Goal: Task Accomplishment & Management: Use online tool/utility

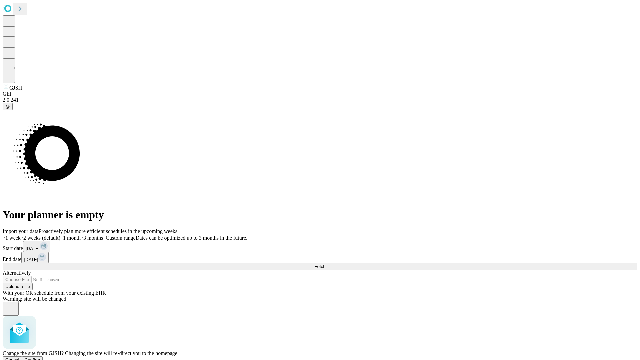
click at [40, 357] on span "Confirm" at bounding box center [33, 359] width 16 height 5
click at [81, 235] on label "1 month" at bounding box center [70, 238] width 20 height 6
click at [325, 264] on span "Fetch" at bounding box center [319, 266] width 11 height 5
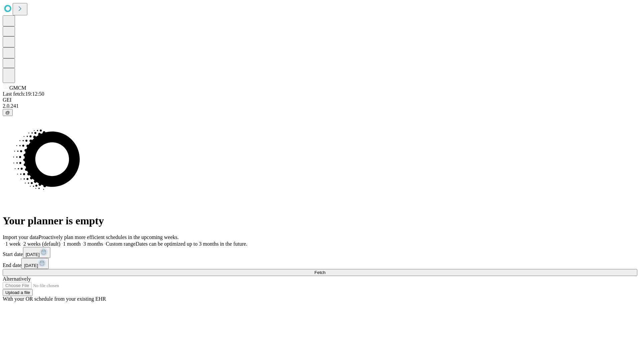
click at [81, 241] on label "1 month" at bounding box center [70, 244] width 20 height 6
click at [325, 270] on span "Fetch" at bounding box center [319, 272] width 11 height 5
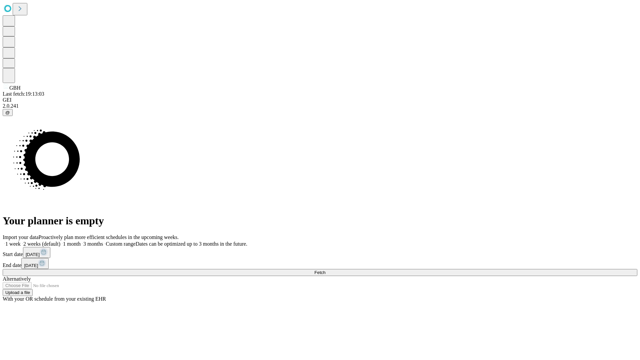
click at [325, 270] on span "Fetch" at bounding box center [319, 272] width 11 height 5
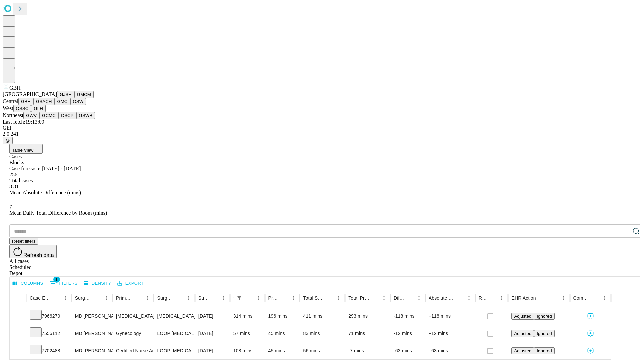
click at [52, 105] on button "GSACH" at bounding box center [43, 101] width 21 height 7
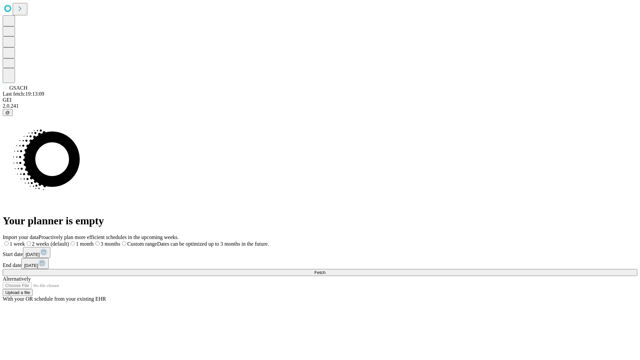
click at [94, 241] on label "1 month" at bounding box center [81, 244] width 25 height 6
click at [325, 270] on span "Fetch" at bounding box center [319, 272] width 11 height 5
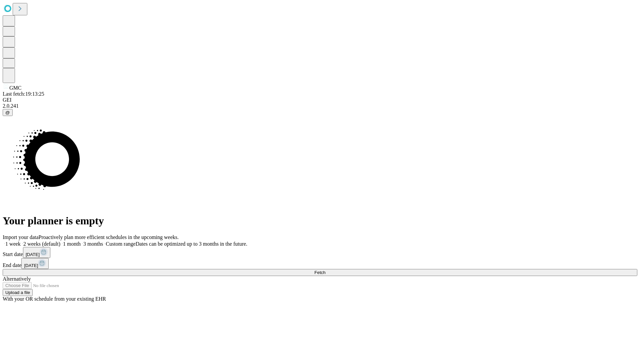
click at [81, 241] on label "1 month" at bounding box center [70, 244] width 20 height 6
click at [325, 270] on span "Fetch" at bounding box center [319, 272] width 11 height 5
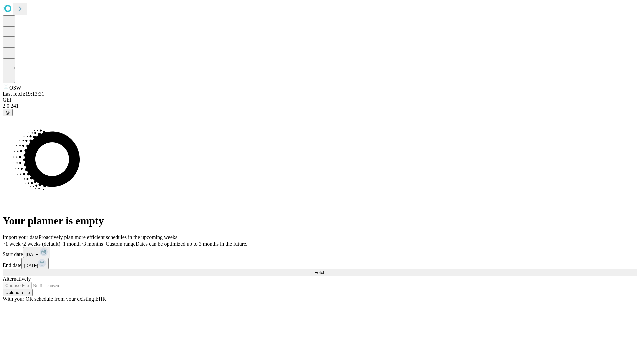
click at [81, 241] on label "1 month" at bounding box center [70, 244] width 20 height 6
click at [325, 270] on span "Fetch" at bounding box center [319, 272] width 11 height 5
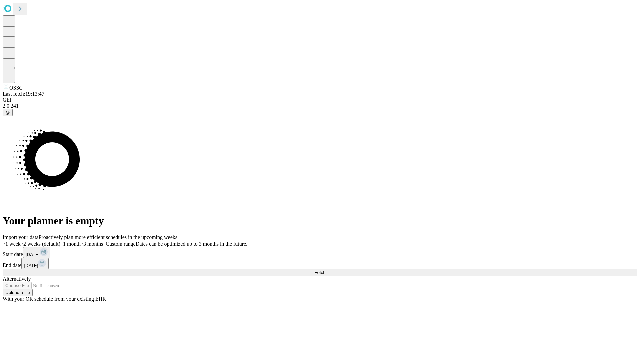
click at [81, 241] on label "1 month" at bounding box center [70, 244] width 20 height 6
click at [325, 270] on span "Fetch" at bounding box center [319, 272] width 11 height 5
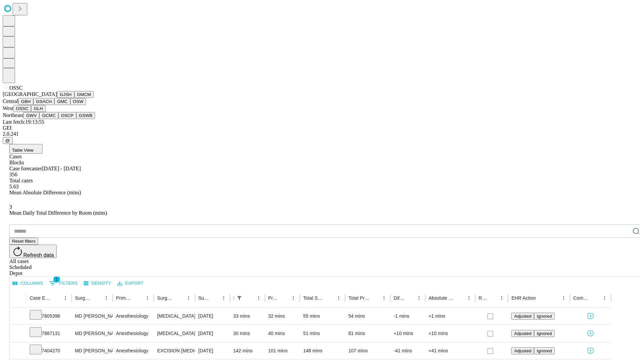
click at [45, 112] on button "GLH" at bounding box center [38, 108] width 14 height 7
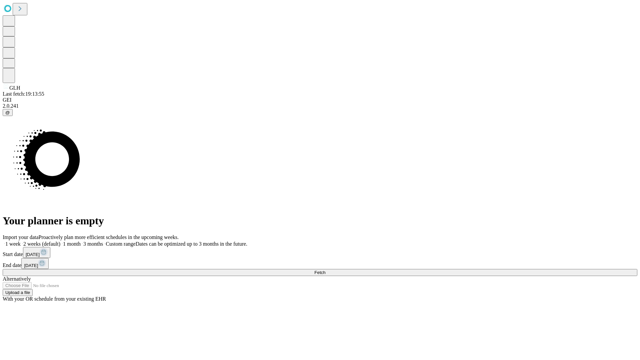
click at [81, 241] on label "1 month" at bounding box center [70, 244] width 20 height 6
click at [325, 270] on span "Fetch" at bounding box center [319, 272] width 11 height 5
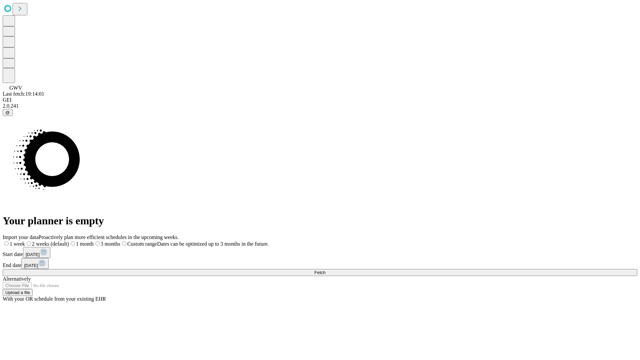
click at [325, 270] on span "Fetch" at bounding box center [319, 272] width 11 height 5
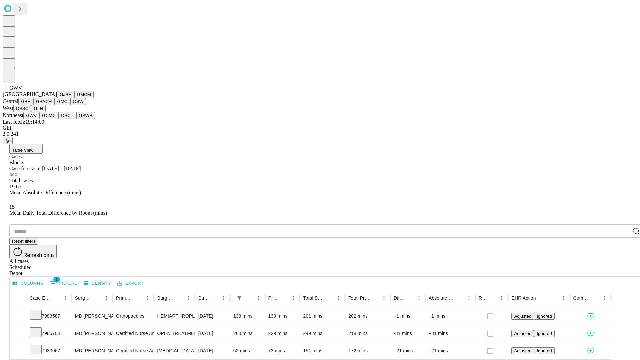
click at [52, 119] on button "GCMC" at bounding box center [48, 115] width 19 height 7
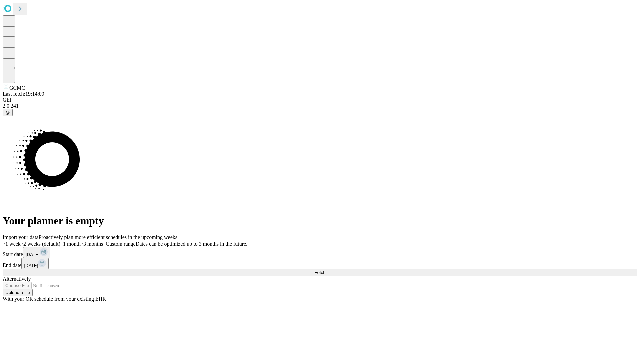
click at [81, 241] on label "1 month" at bounding box center [70, 244] width 20 height 6
click at [325, 270] on span "Fetch" at bounding box center [319, 272] width 11 height 5
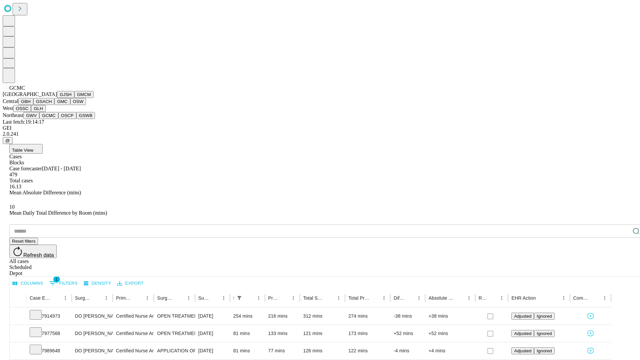
click at [58, 119] on button "OSCP" at bounding box center [67, 115] width 18 height 7
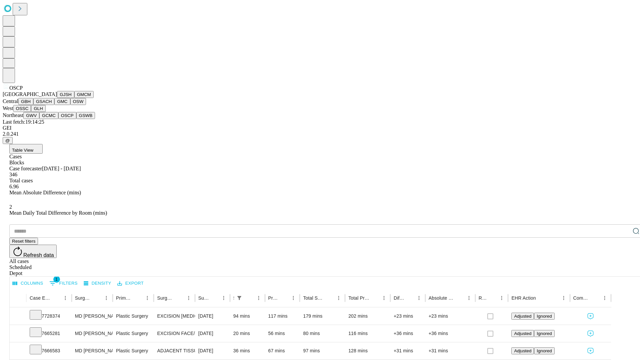
click at [76, 119] on button "GSWB" at bounding box center [85, 115] width 19 height 7
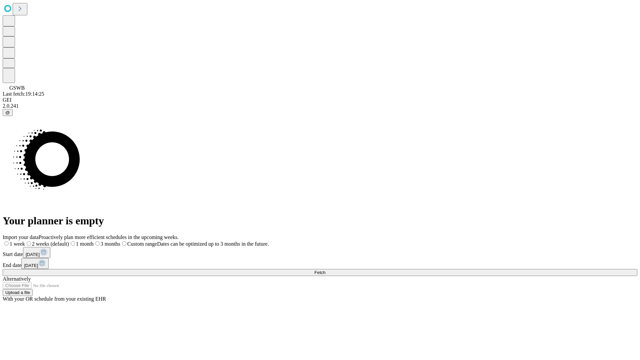
click at [94, 241] on label "1 month" at bounding box center [81, 244] width 25 height 6
click at [325, 270] on span "Fetch" at bounding box center [319, 272] width 11 height 5
